Goal: Find specific page/section: Locate item on page

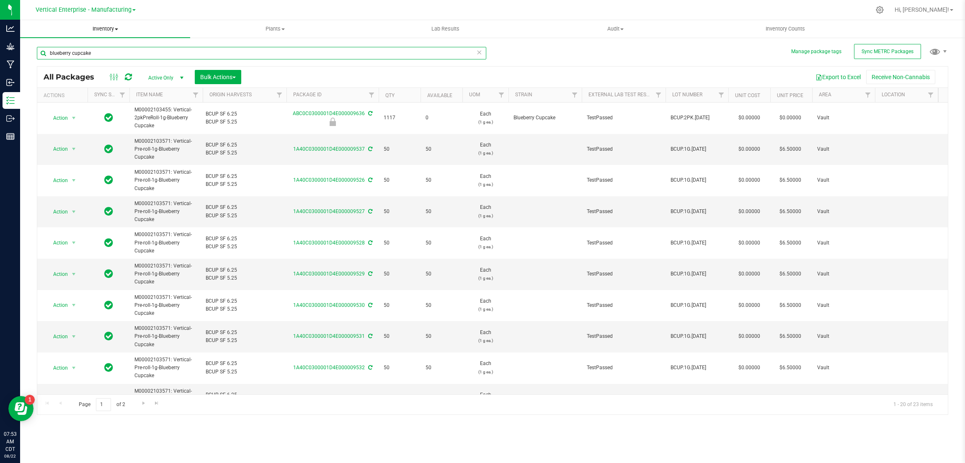
drag, startPoint x: 106, startPoint y: 52, endPoint x: 21, endPoint y: 34, distance: 87.5
click at [27, 39] on div "Manage package tags Sync METRC Packages blueberry cupcake All Packages Active O…" at bounding box center [492, 164] width 945 height 255
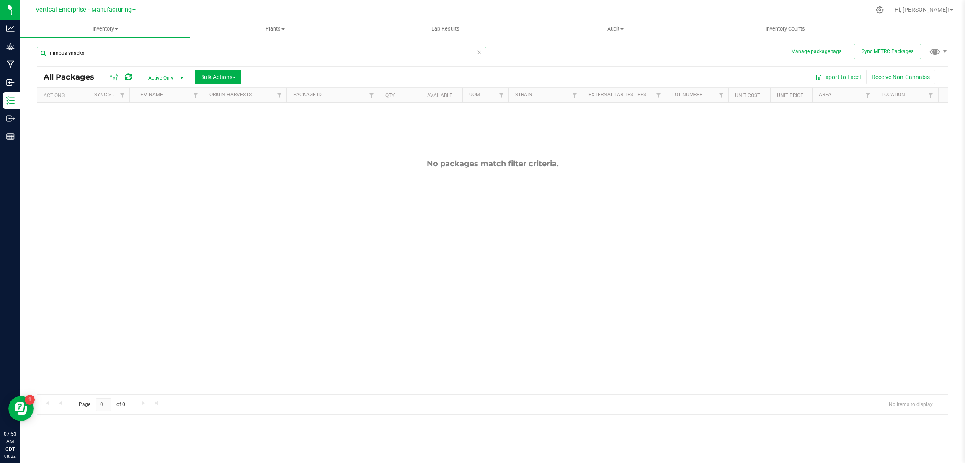
type input "nimbus snacks"
click at [132, 8] on link "Vertical Enterprise - Manufacturing" at bounding box center [86, 9] width 100 height 8
click at [132, 28] on link "Vertical Enterprise - Cultivation" at bounding box center [85, 29] width 122 height 11
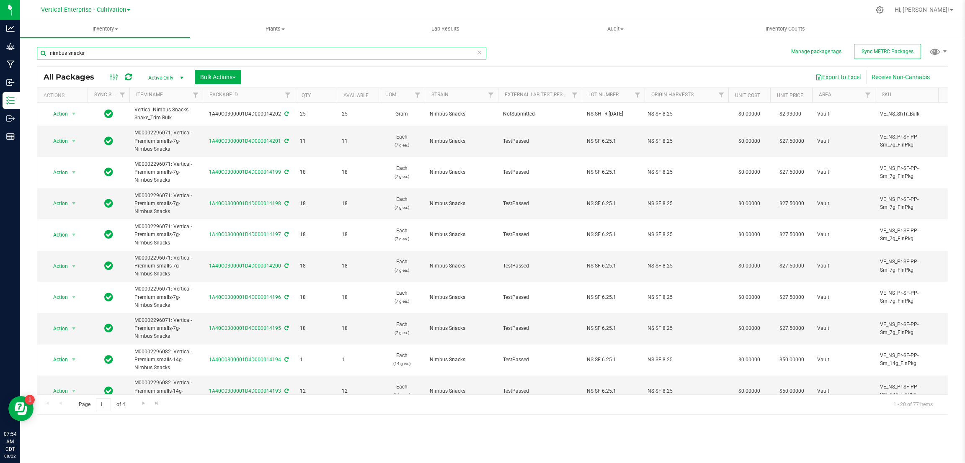
drag, startPoint x: 120, startPoint y: 54, endPoint x: 117, endPoint y: 50, distance: 5.0
click at [119, 52] on input "nimbus snacks" at bounding box center [261, 53] width 449 height 13
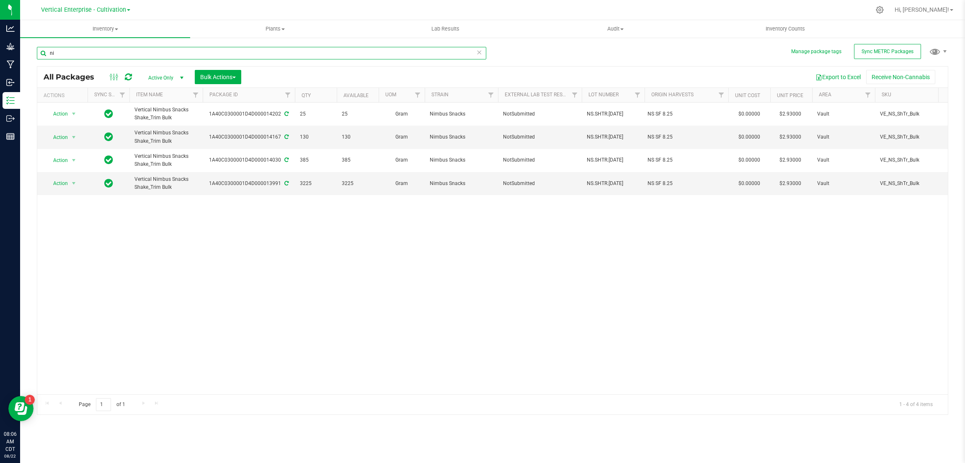
type input "n"
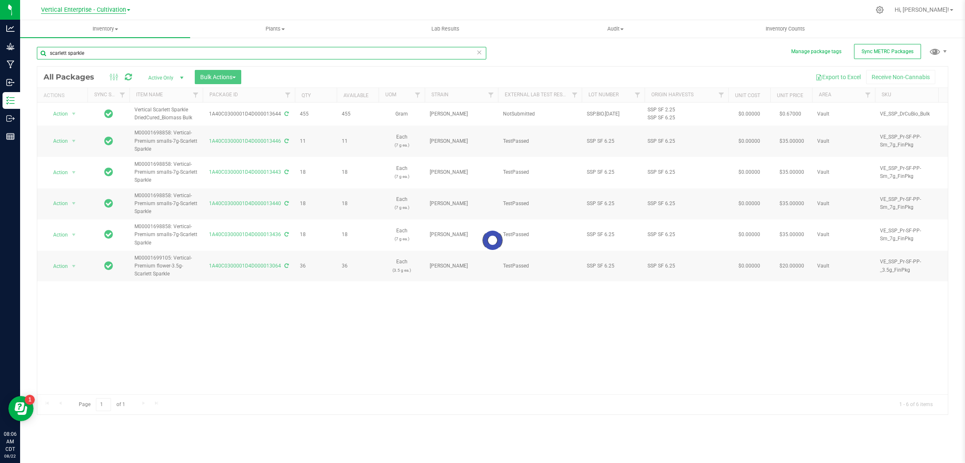
type input "scarlett sparkle"
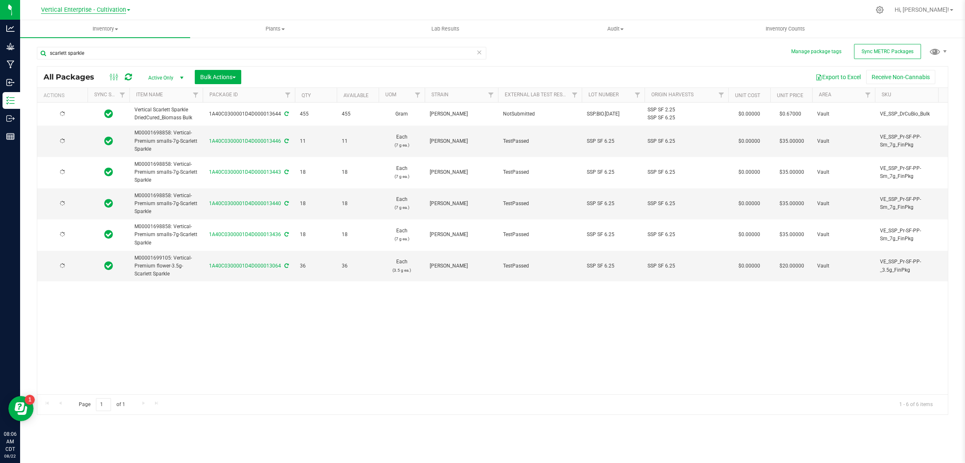
click at [115, 8] on span "Vertical Enterprise - Cultivation" at bounding box center [83, 10] width 85 height 8
click at [111, 37] on link "Vertical Enterprise - Manufacturing" at bounding box center [85, 40] width 122 height 11
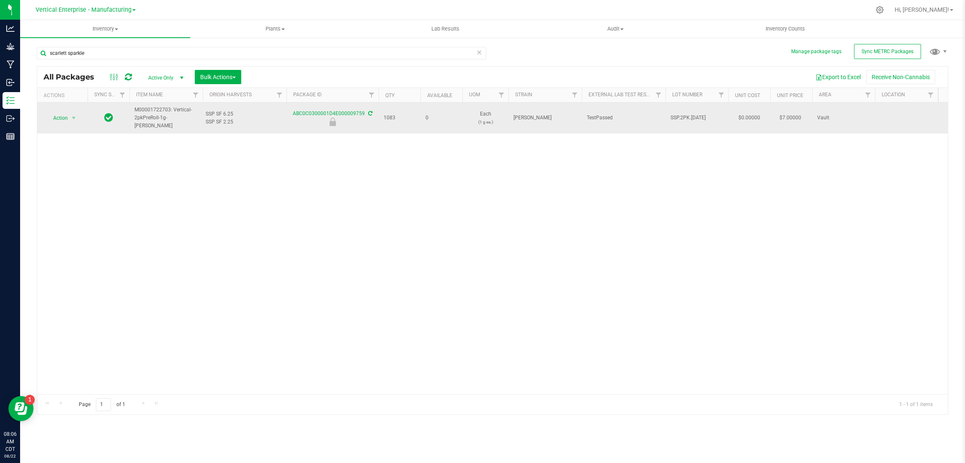
drag, startPoint x: 152, startPoint y: 125, endPoint x: 128, endPoint y: 103, distance: 32.6
click at [132, 109] on td "M00001722703: Vertical-2pkPreRoll-1g-[PERSON_NAME]" at bounding box center [165, 118] width 73 height 31
copy span "M00001722703: Vertical-2pkPreRoll-1g-[PERSON_NAME]"
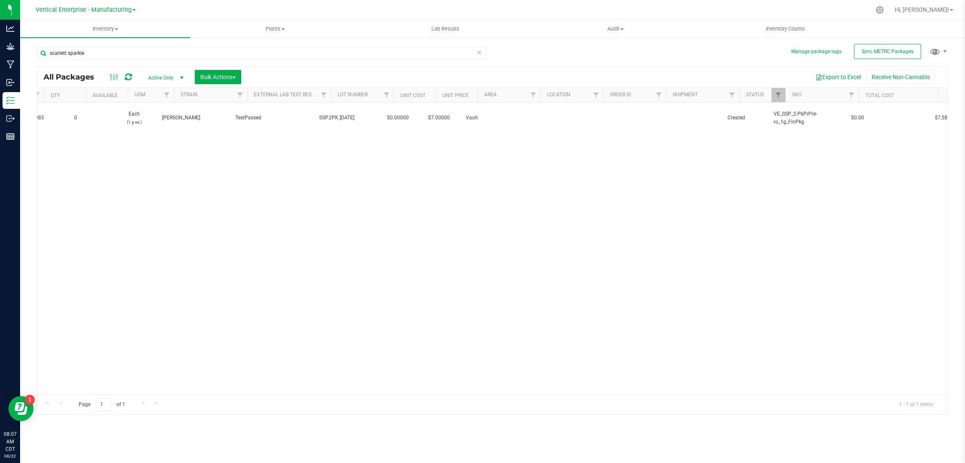
scroll to position [0, 360]
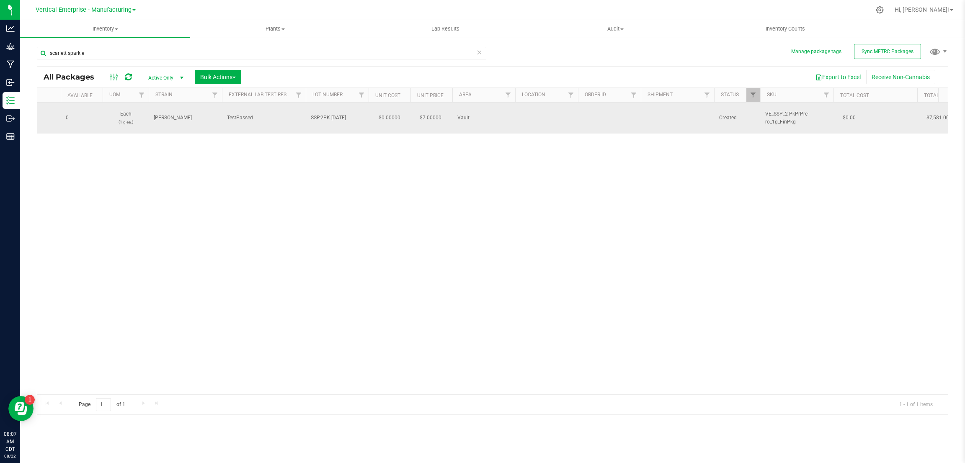
drag, startPoint x: 796, startPoint y: 123, endPoint x: 766, endPoint y: 113, distance: 31.8
click at [766, 113] on span "VE_SSP_2-PkPrPre-ro_1g_FinPkg" at bounding box center [796, 118] width 63 height 16
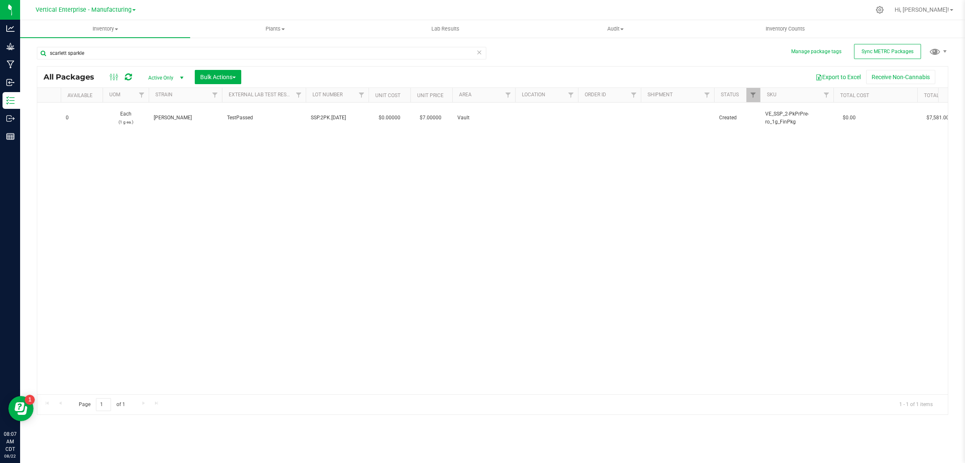
copy span "VE_SSP_2-PkPrPre-ro_1g_FinPkg"
